Goal: Transaction & Acquisition: Obtain resource

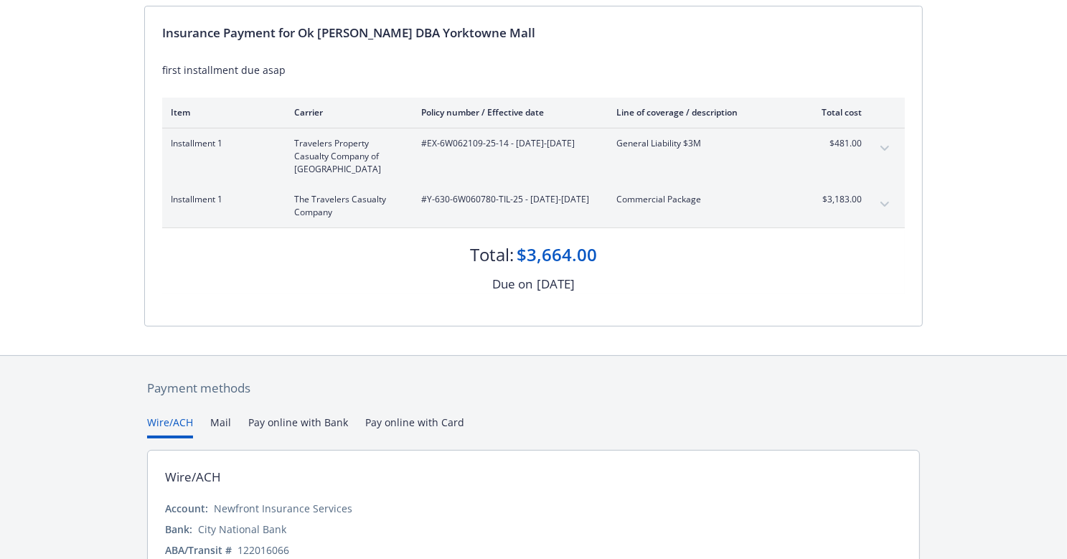
scroll to position [72, 0]
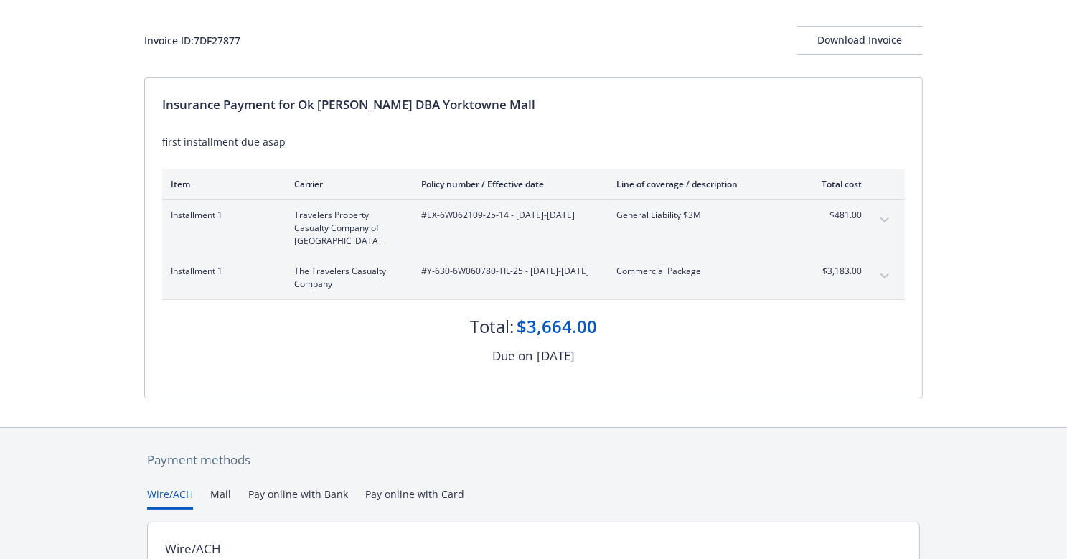
click at [886, 219] on icon "expand content" at bounding box center [884, 219] width 9 height 5
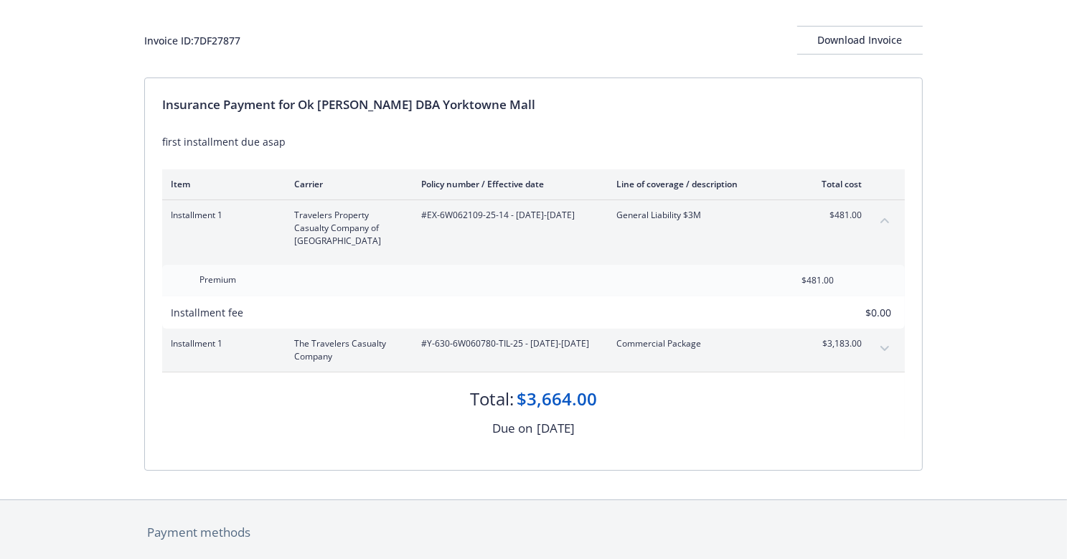
click at [886, 219] on icon "collapse content" at bounding box center [884, 220] width 9 height 5
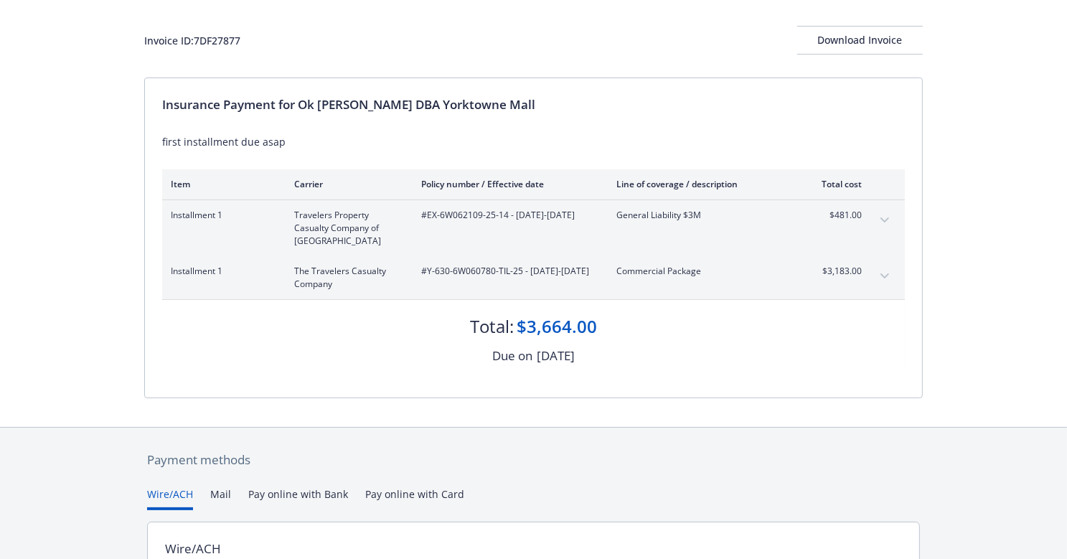
click at [887, 273] on icon "expand content" at bounding box center [884, 275] width 9 height 5
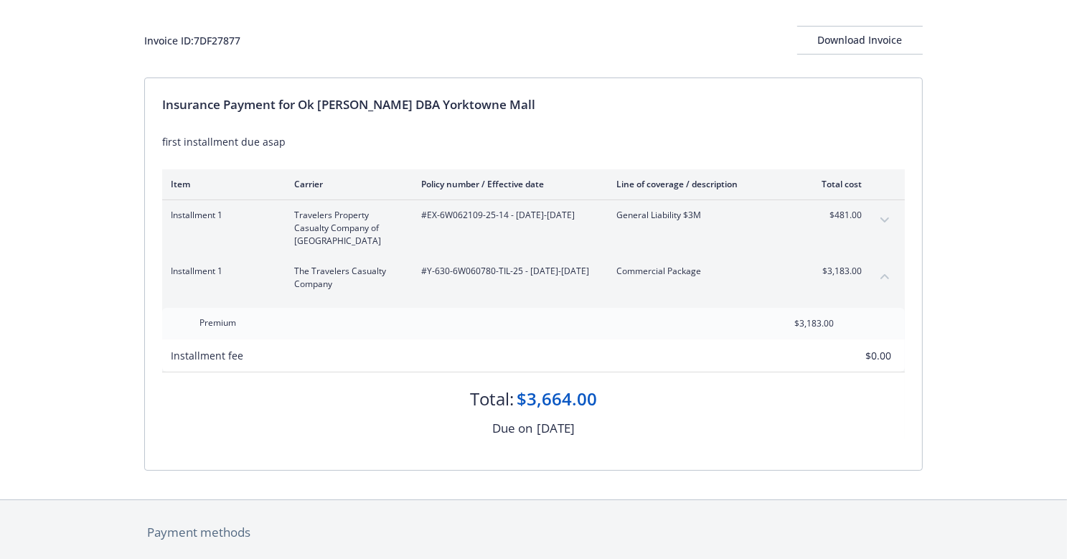
click at [887, 273] on icon "collapse content" at bounding box center [884, 276] width 9 height 6
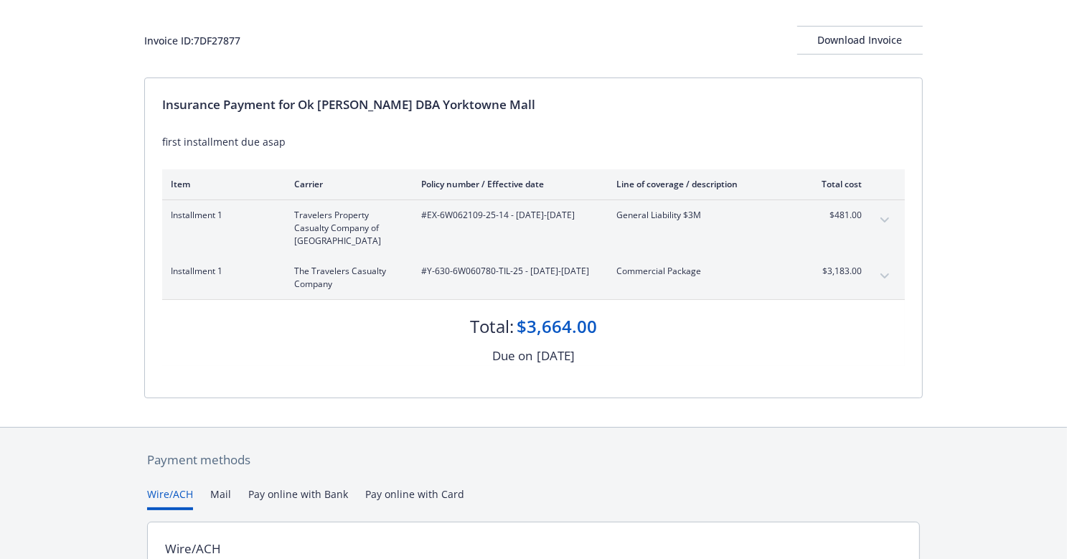
click at [887, 273] on icon "expand content" at bounding box center [884, 276] width 9 height 6
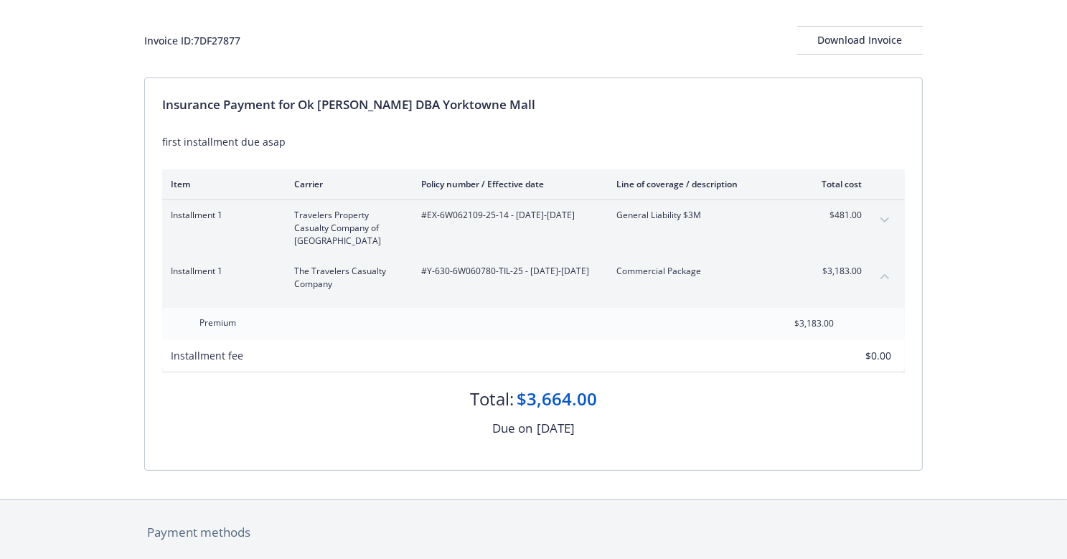
click at [887, 273] on icon "collapse content" at bounding box center [884, 276] width 9 height 6
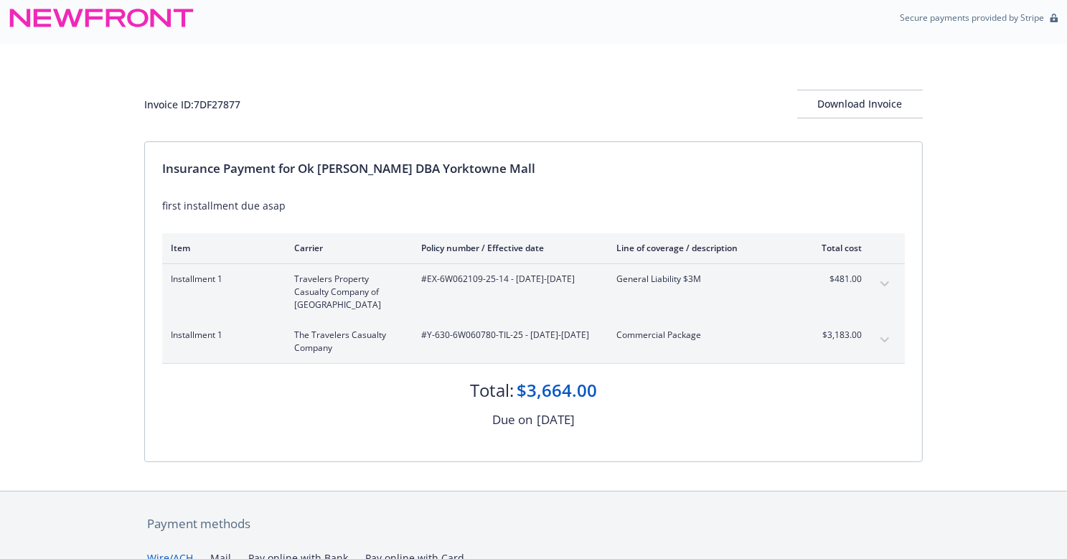
scroll to position [0, 0]
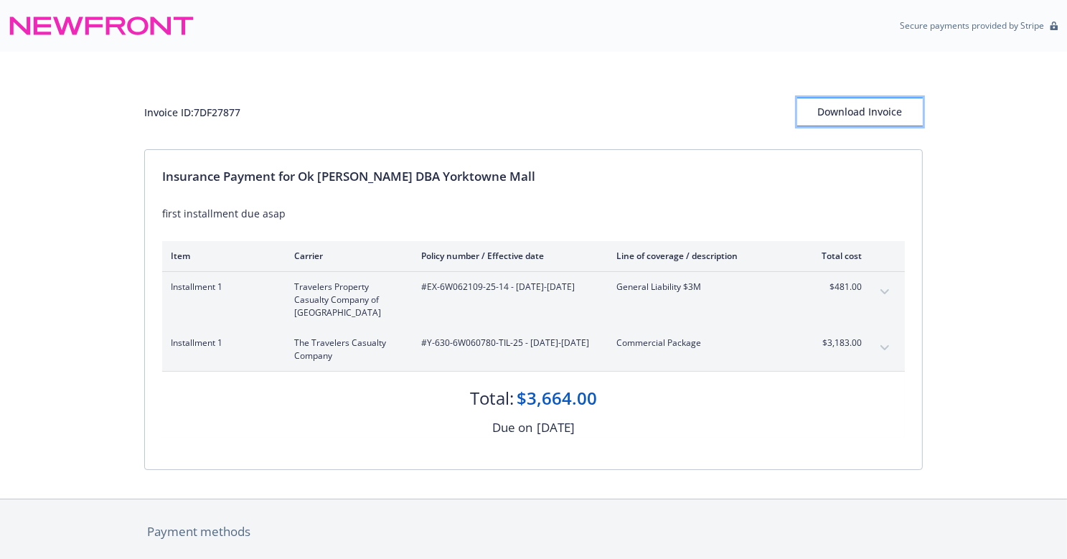
click at [844, 120] on div "Download Invoice" at bounding box center [860, 111] width 126 height 27
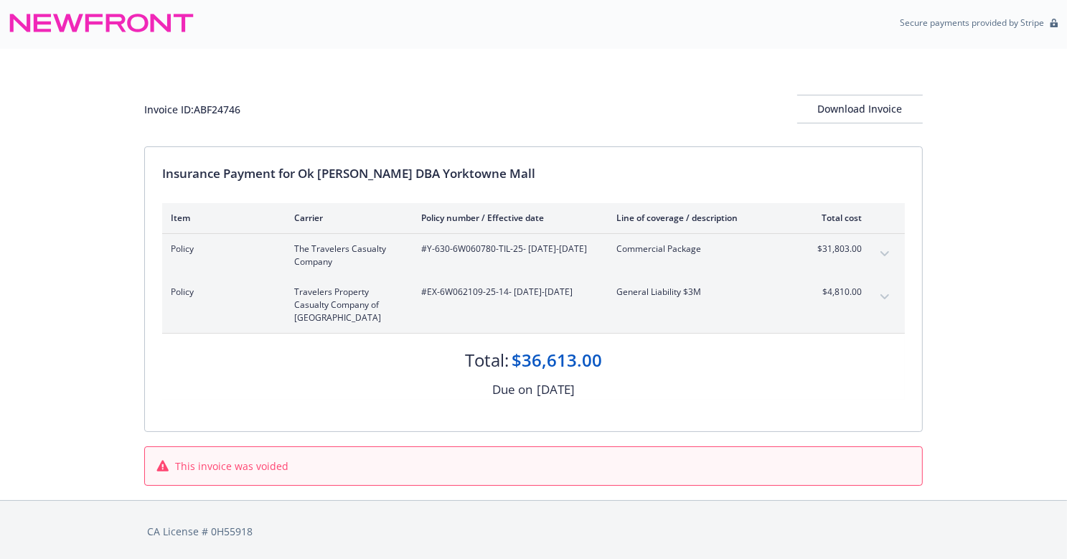
scroll to position [4, 0]
click at [875, 245] on button "expand content" at bounding box center [884, 252] width 23 height 23
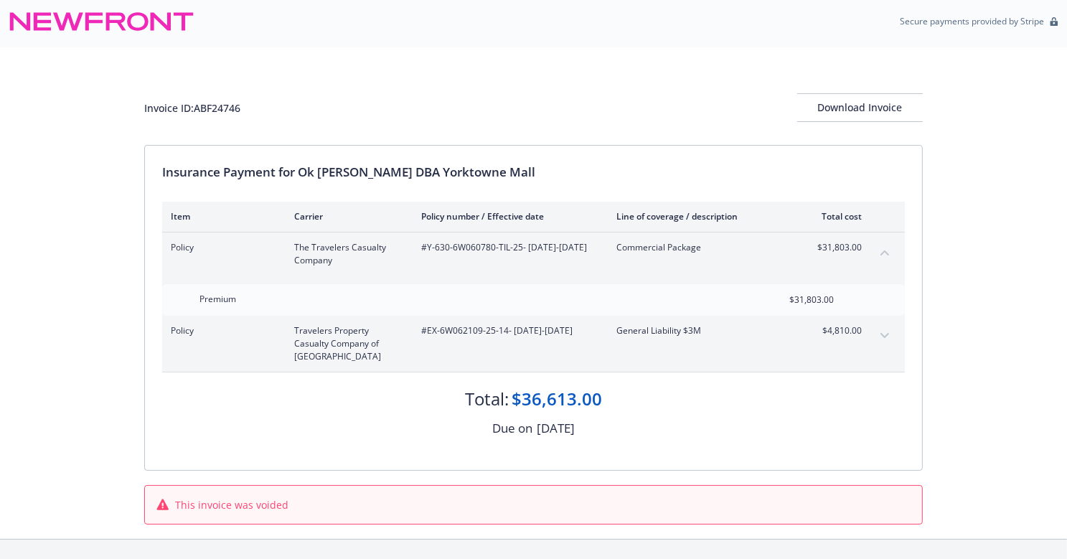
click at [884, 244] on button "collapse content" at bounding box center [884, 252] width 23 height 23
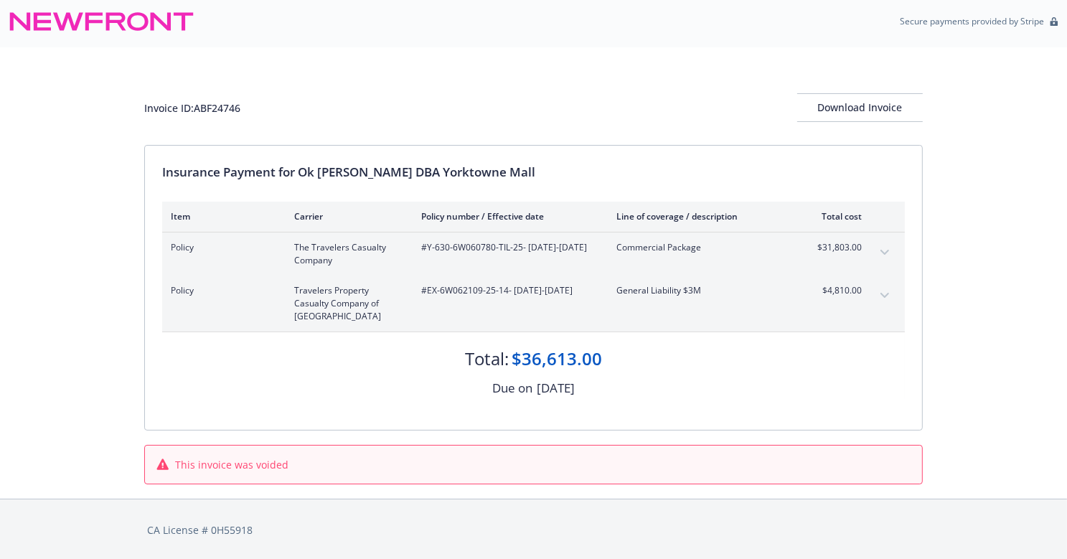
click at [883, 284] on button "expand content" at bounding box center [884, 295] width 23 height 23
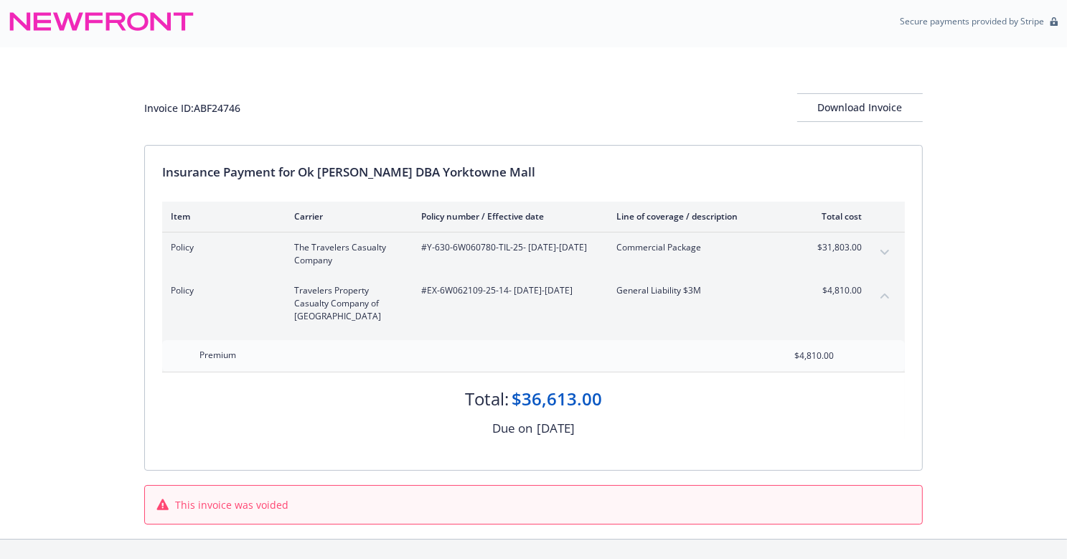
click at [883, 284] on button "collapse content" at bounding box center [884, 295] width 23 height 23
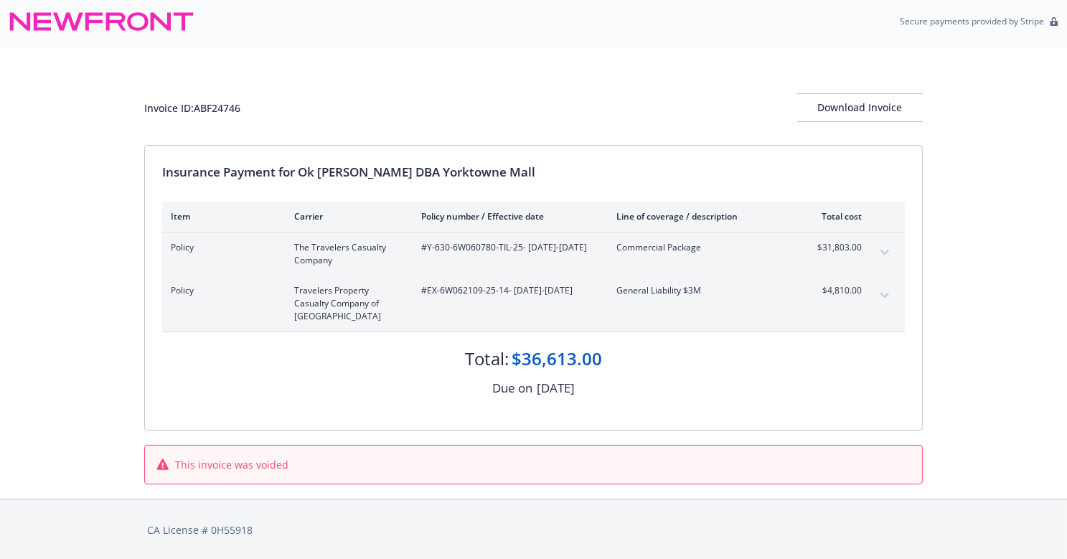
click at [884, 250] on icon "expand content" at bounding box center [884, 253] width 9 height 6
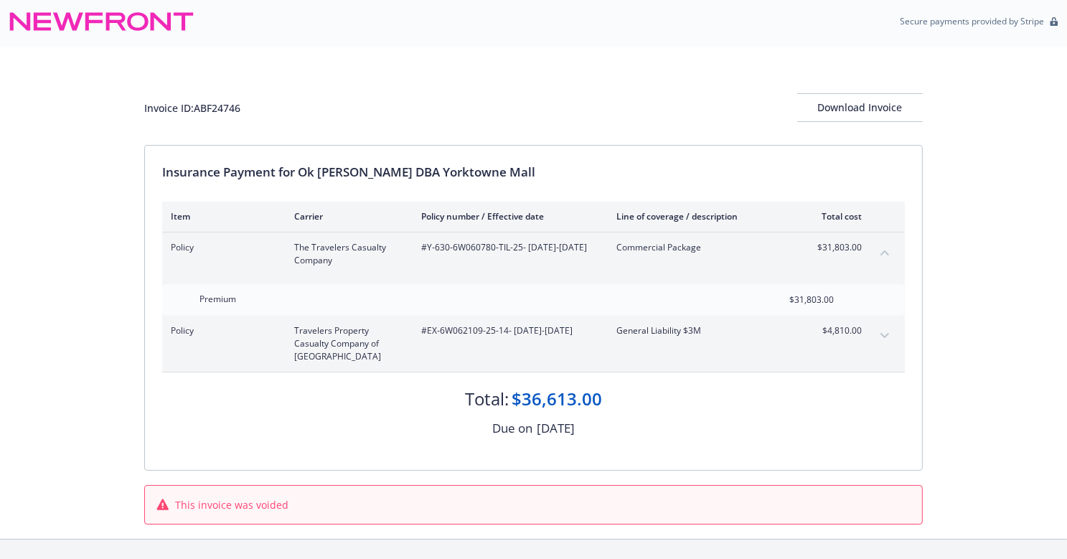
click at [884, 329] on button "expand content" at bounding box center [884, 335] width 23 height 23
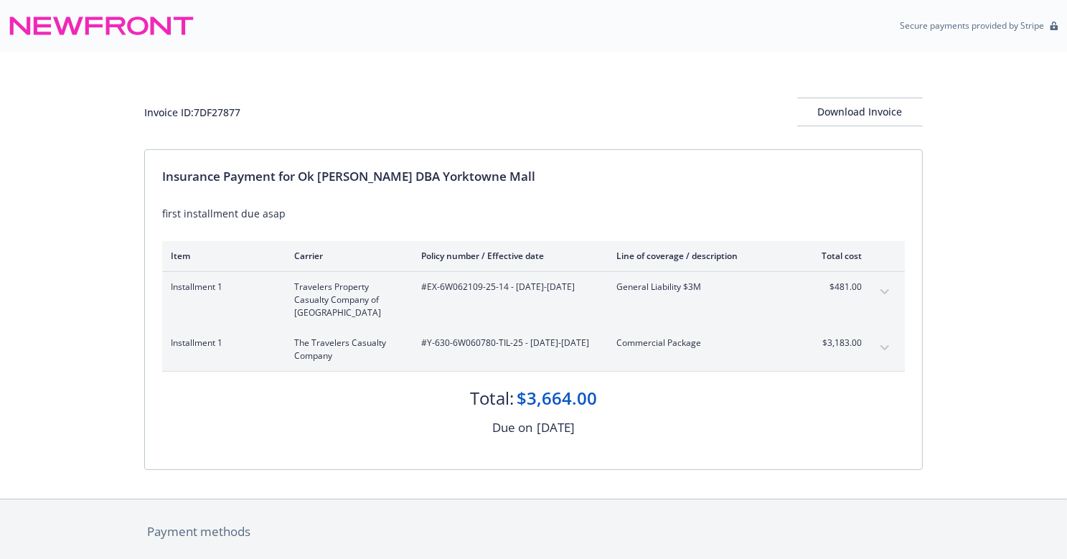
click at [881, 285] on button "expand content" at bounding box center [884, 291] width 23 height 23
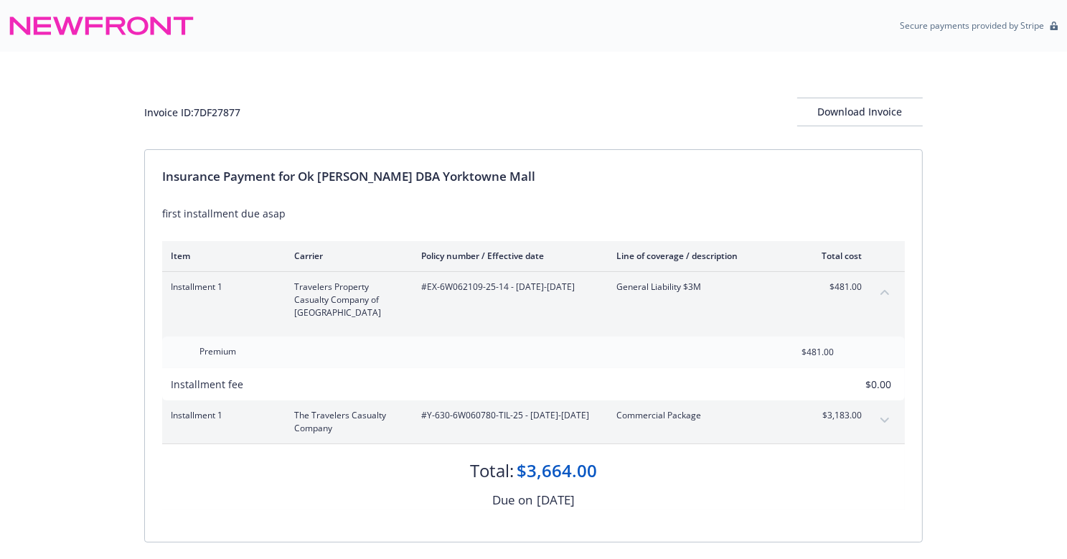
click at [878, 285] on button "collapse content" at bounding box center [884, 291] width 23 height 23
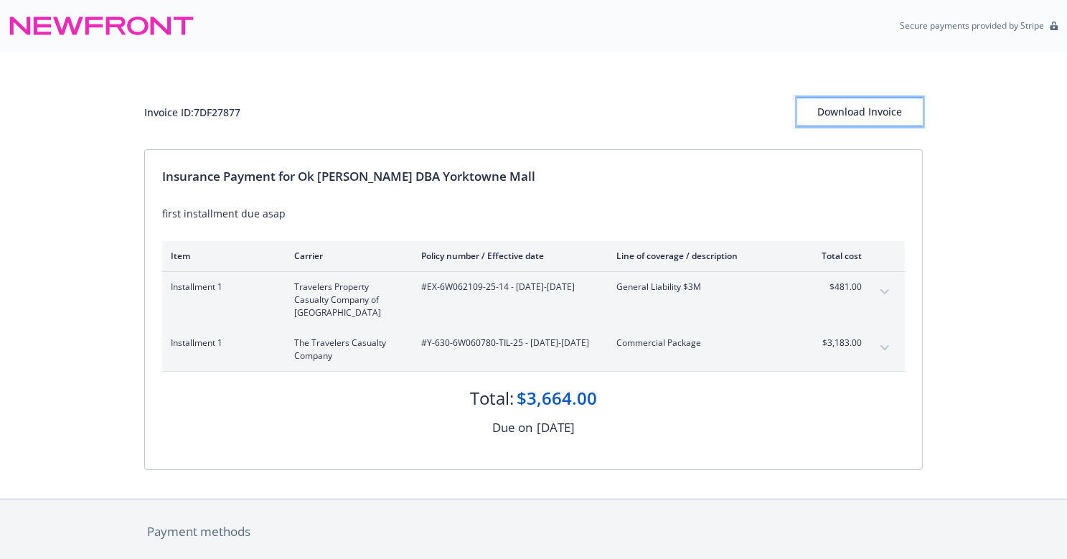
click at [855, 106] on div "Download Invoice" at bounding box center [860, 111] width 126 height 27
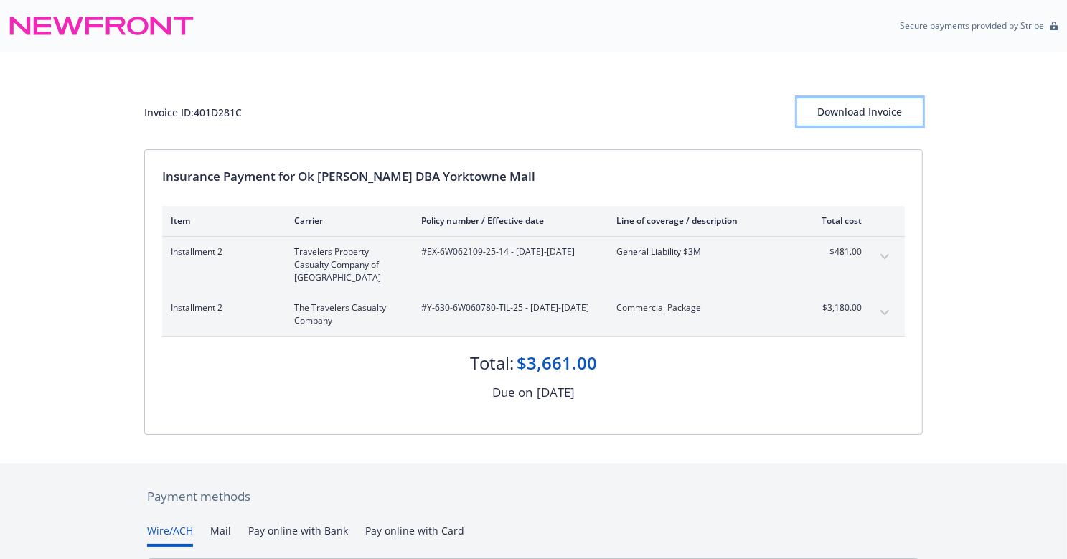
click at [864, 121] on div "Download Invoice" at bounding box center [860, 111] width 126 height 27
